Goal: Transaction & Acquisition: Purchase product/service

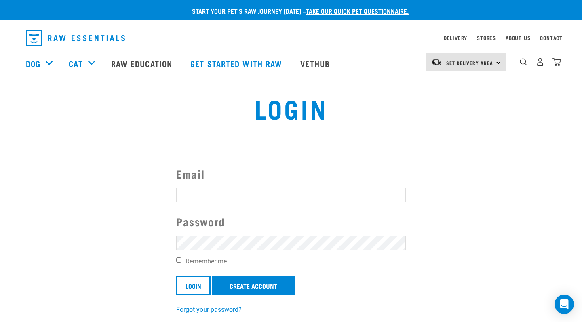
type input "angelabeddows@icloud.com"
click at [194, 285] on input "Login" at bounding box center [193, 285] width 34 height 19
click at [183, 263] on label "Remember me" at bounding box center [291, 262] width 230 height 10
click at [181, 263] on input "Remember me" at bounding box center [178, 259] width 5 height 5
click at [179, 264] on label "Remember me" at bounding box center [291, 262] width 230 height 10
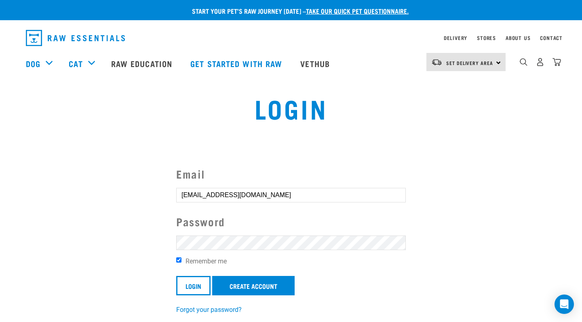
click at [179, 263] on input "Remember me" at bounding box center [178, 259] width 5 height 5
checkbox input "false"
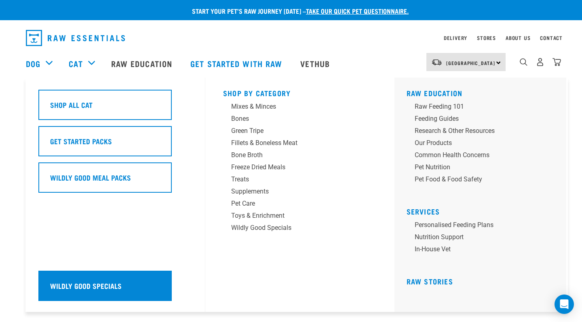
click at [111, 280] on h5 "Wildly Good Specials" at bounding box center [86, 285] width 72 height 11
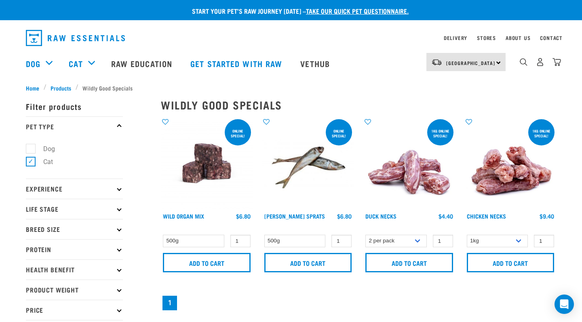
click at [203, 172] on img at bounding box center [207, 164] width 92 height 92
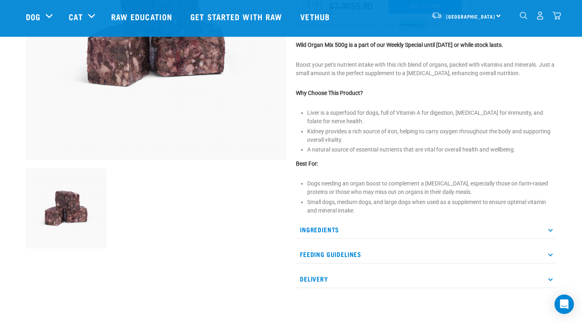
scroll to position [176, 0]
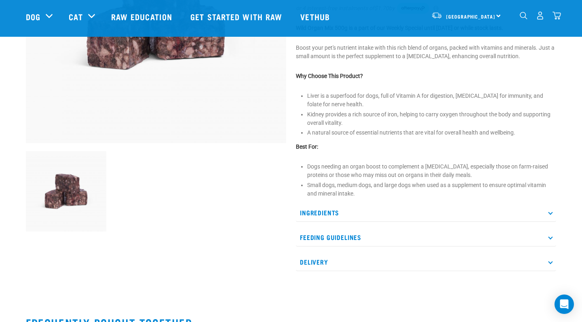
click at [549, 215] on p "Ingredients" at bounding box center [426, 213] width 260 height 18
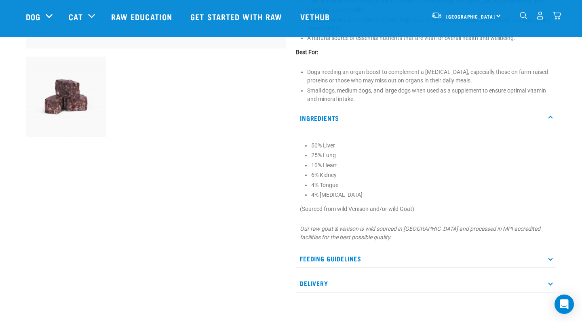
scroll to position [279, 0]
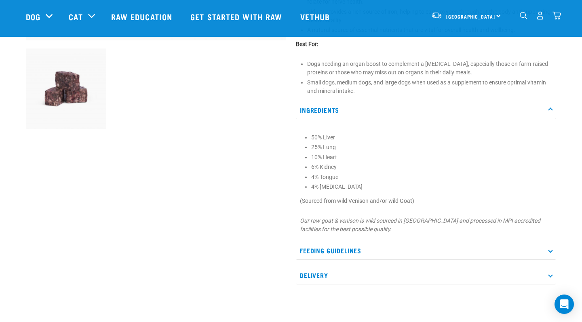
click at [548, 251] on icon at bounding box center [550, 251] width 4 height 4
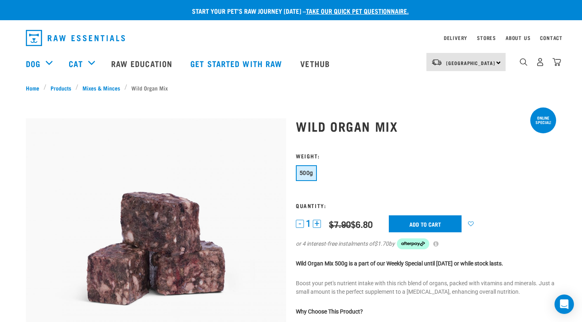
scroll to position [0, 0]
click at [317, 222] on button "+" at bounding box center [317, 224] width 8 height 8
click at [300, 224] on button "-" at bounding box center [300, 224] width 8 height 8
click at [450, 222] on input "Add to cart" at bounding box center [425, 223] width 73 height 17
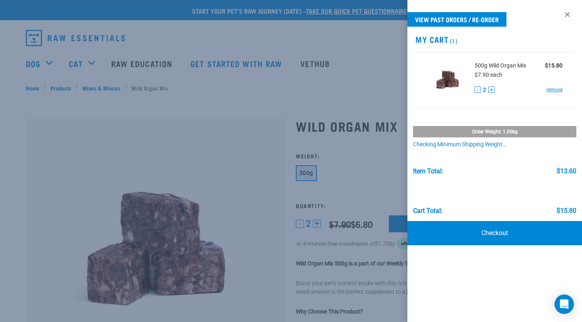
drag, startPoint x: 471, startPoint y: 233, endPoint x: 467, endPoint y: 250, distance: 17.9
click at [470, 237] on link "Checkout" at bounding box center [494, 233] width 175 height 24
